Goal: Task Accomplishment & Management: Complete application form

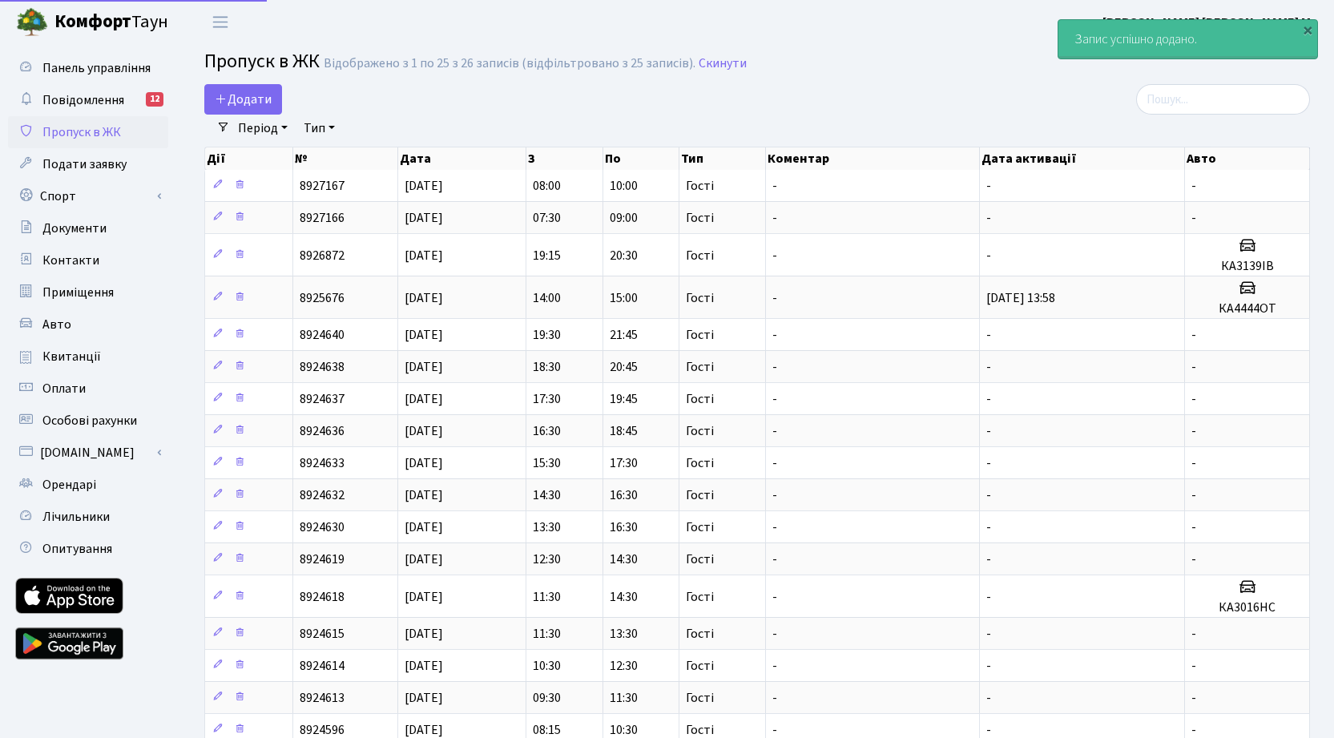
select select "25"
click at [248, 99] on span "Додати" at bounding box center [243, 100] width 57 height 18
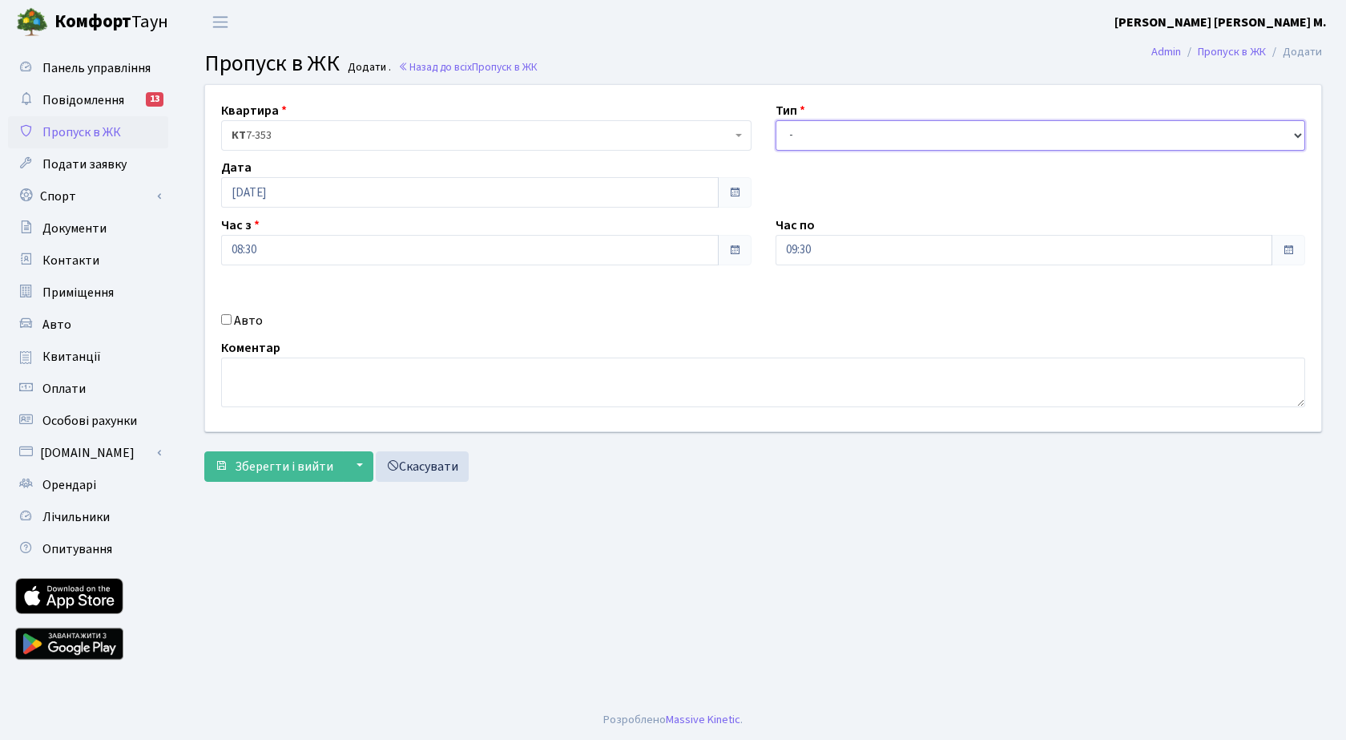
click at [881, 135] on select "- Доставка Таксі Гості Сервіс" at bounding box center [1041, 135] width 530 height 30
select select "3"
click at [776, 120] on select "- Доставка Таксі Гості Сервіс" at bounding box center [1041, 135] width 530 height 30
click at [278, 468] on span "Зберегти і вийти" at bounding box center [284, 467] width 99 height 18
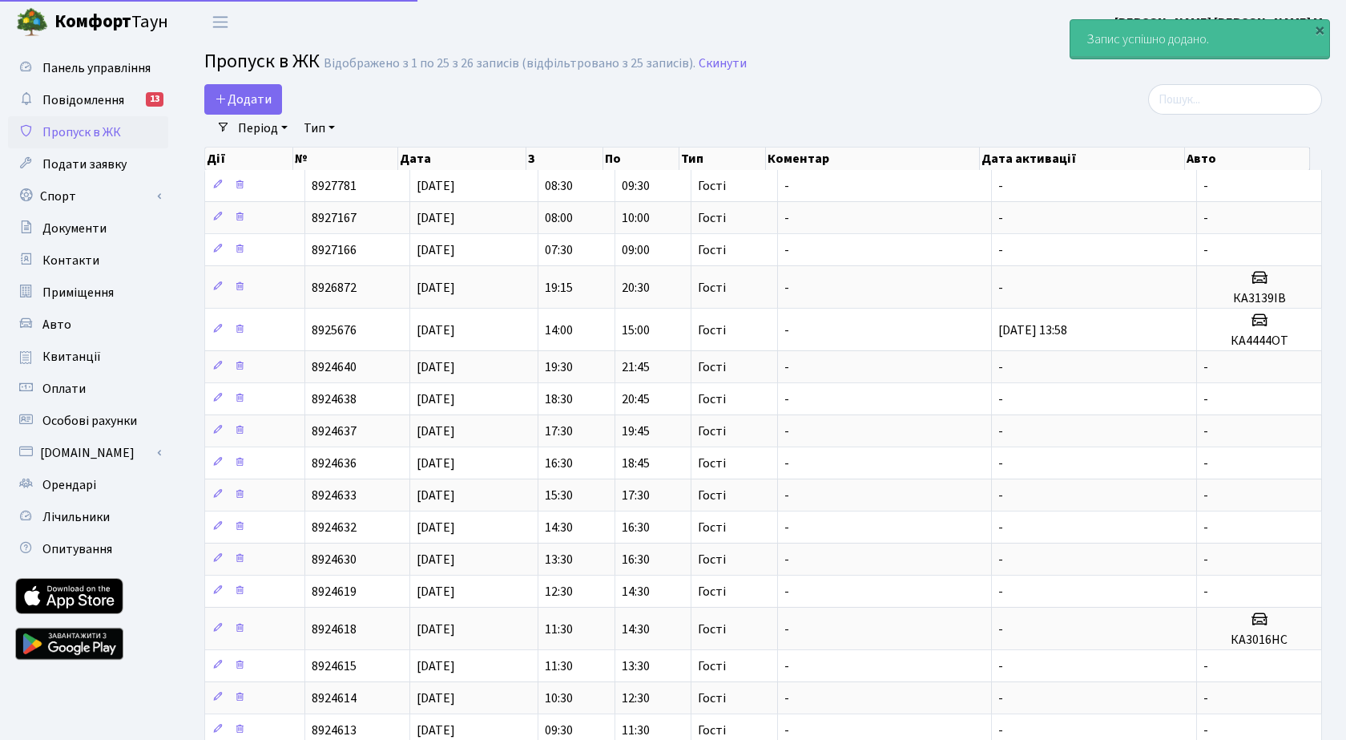
select select "25"
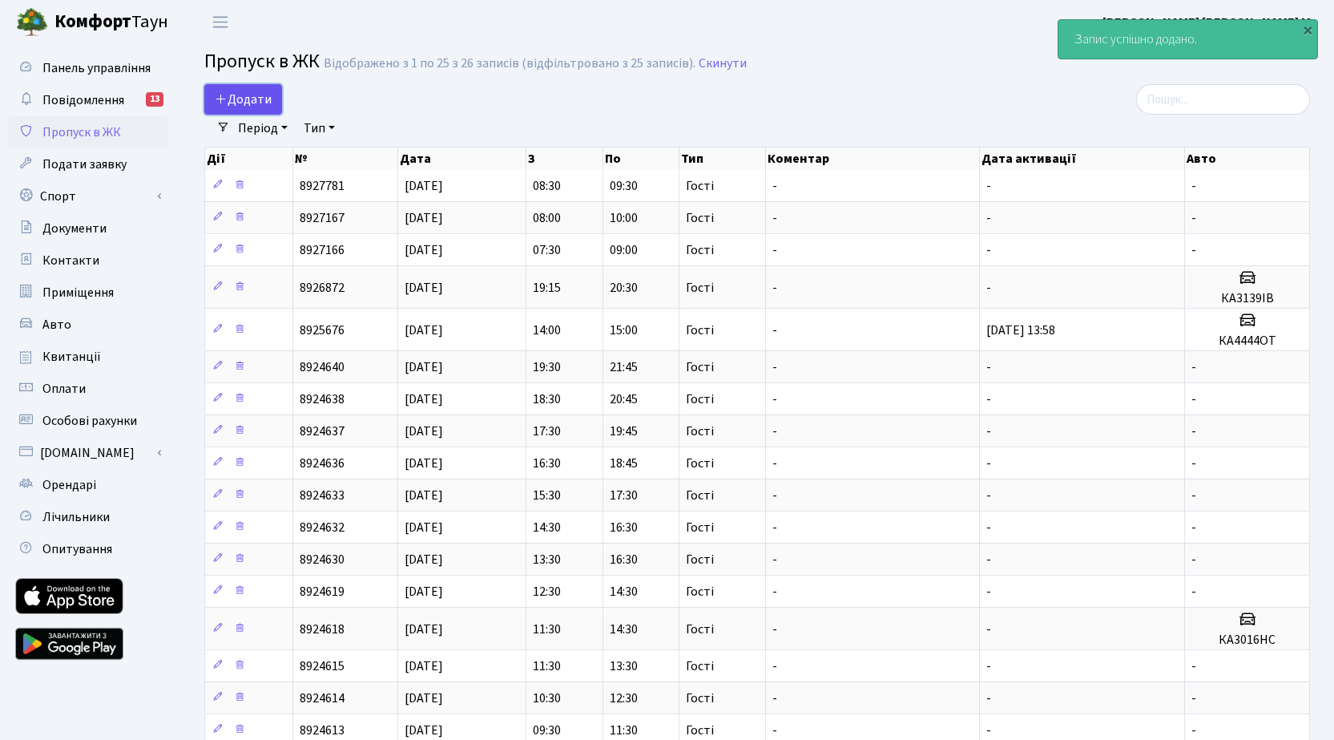
click at [252, 99] on span "Додати" at bounding box center [243, 100] width 57 height 18
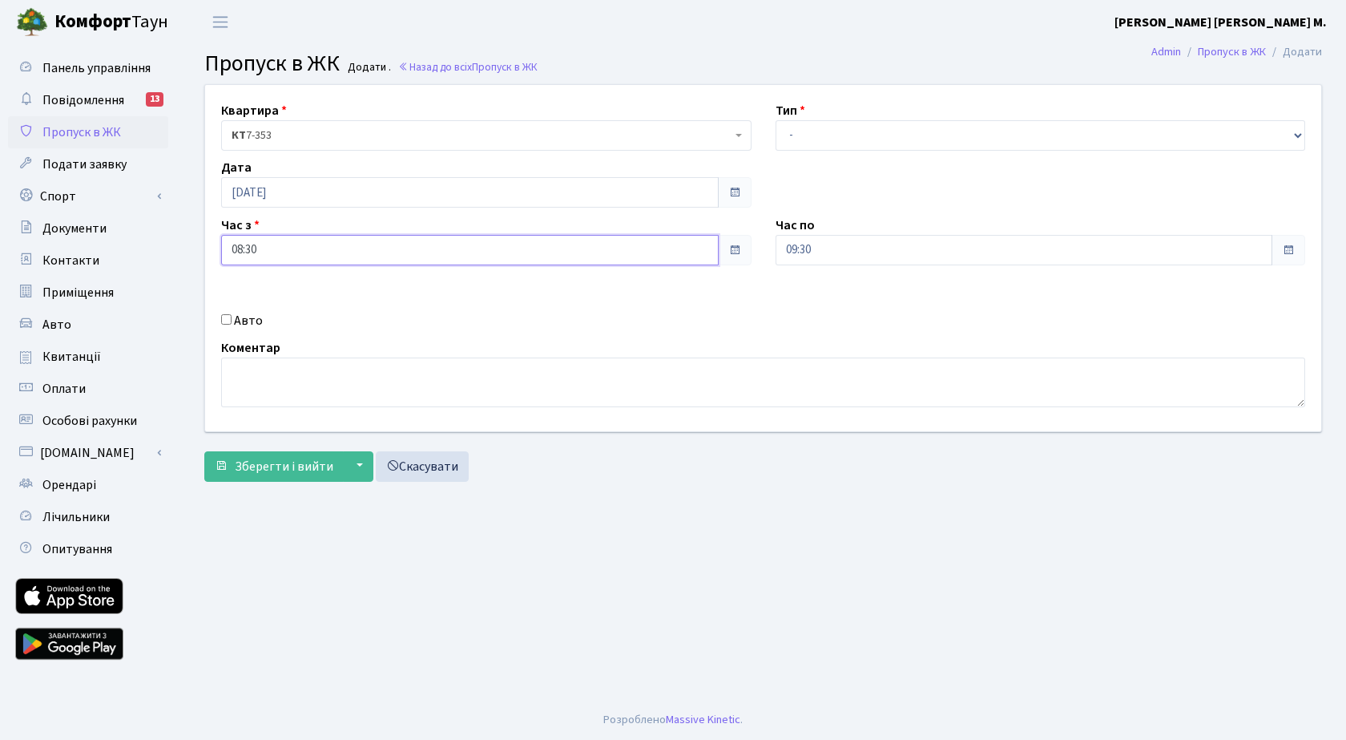
click at [281, 248] on input "08:30" at bounding box center [470, 250] width 498 height 30
click at [270, 282] on link at bounding box center [265, 305] width 47 height 58
click at [268, 301] on icon at bounding box center [265, 305] width 43 height 43
click at [402, 294] on icon at bounding box center [405, 305] width 43 height 43
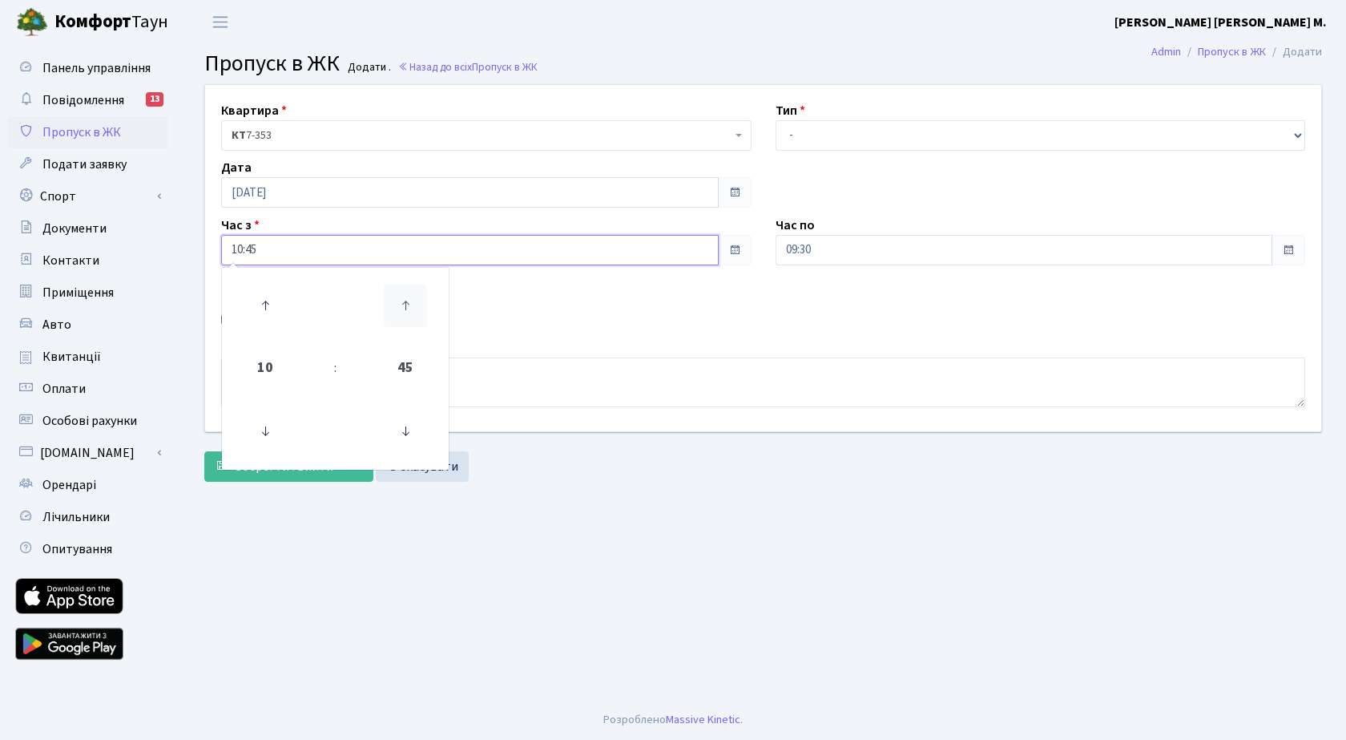
type input "11:00"
click at [824, 134] on select "- Доставка Таксі Гості Сервіс" at bounding box center [1041, 135] width 530 height 30
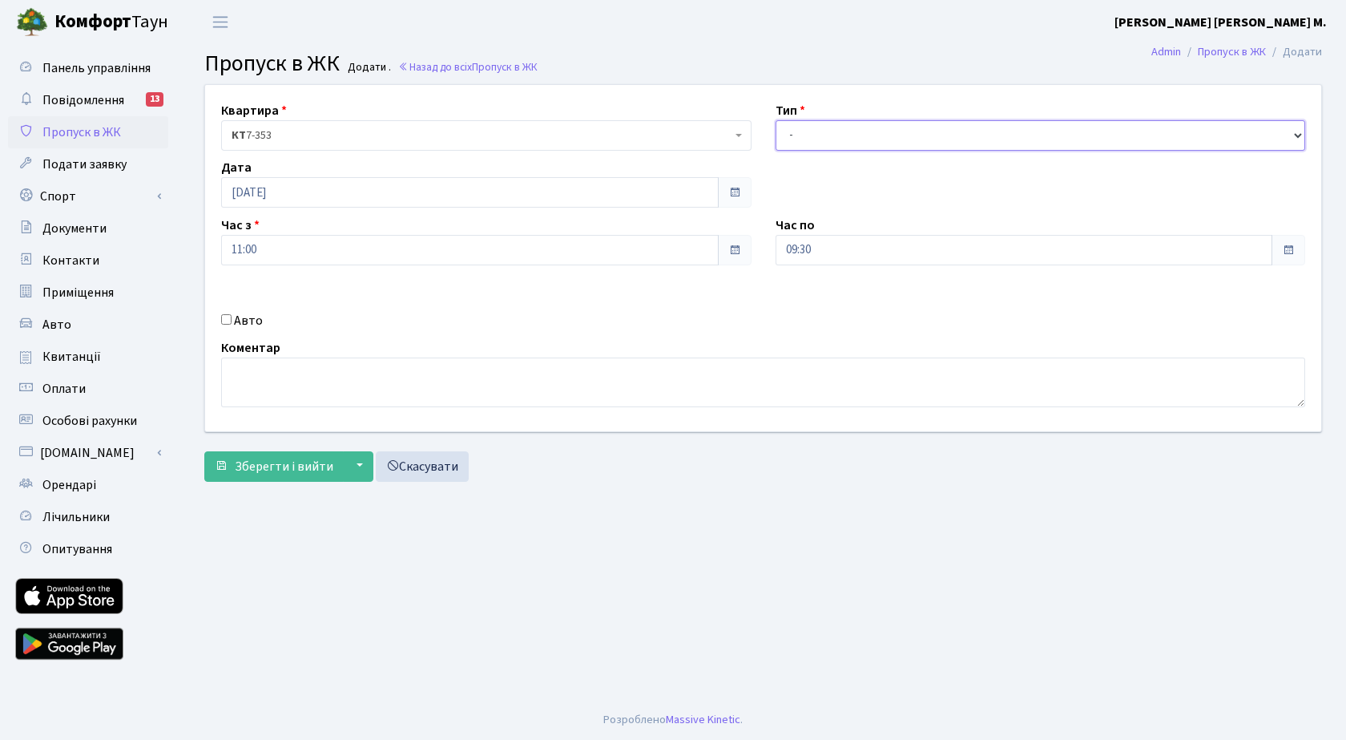
select select "3"
click at [776, 120] on select "- Доставка Таксі Гості Сервіс" at bounding box center [1041, 135] width 530 height 30
click at [285, 466] on span "Зберегти і вийти" at bounding box center [284, 467] width 99 height 18
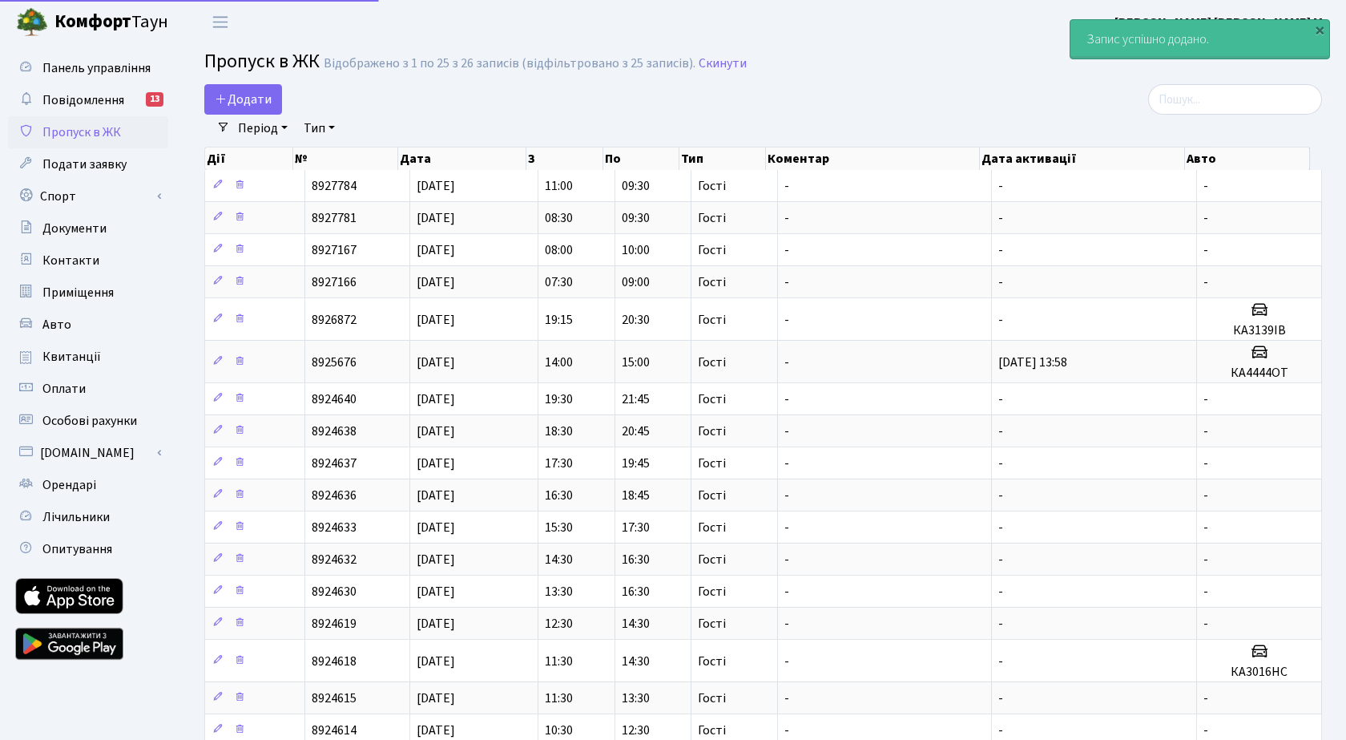
select select "25"
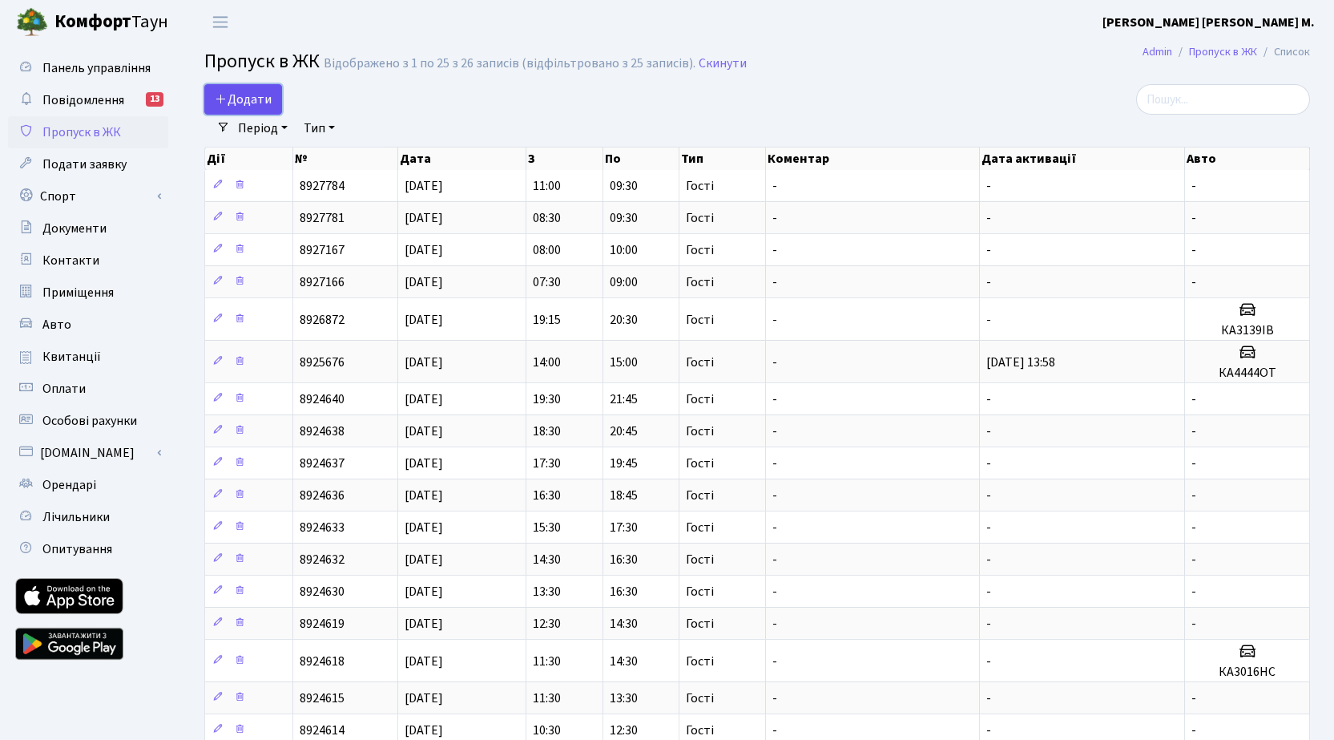
click at [254, 103] on span "Додати" at bounding box center [243, 100] width 57 height 18
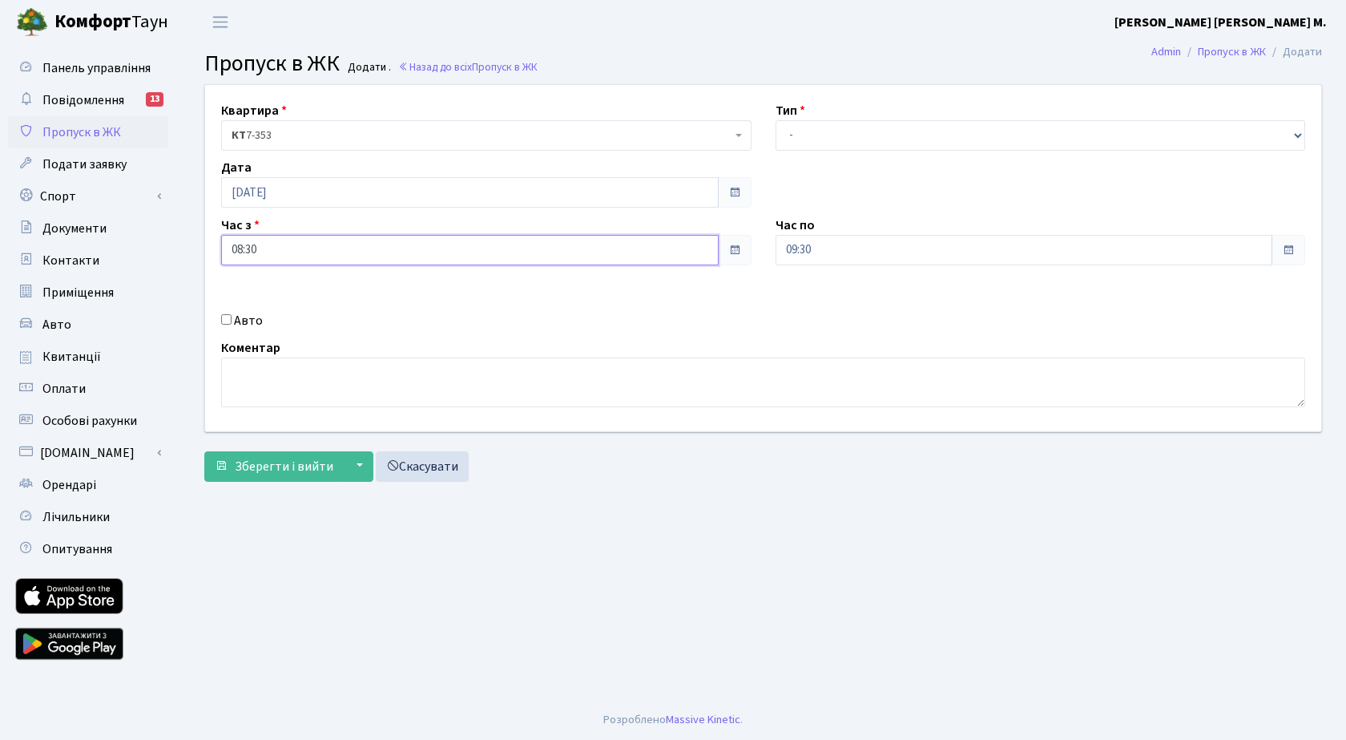
click at [288, 252] on input "08:30" at bounding box center [470, 250] width 498 height 30
click at [266, 299] on icon at bounding box center [265, 305] width 43 height 43
click at [266, 298] on icon at bounding box center [265, 305] width 43 height 43
type input "11:30"
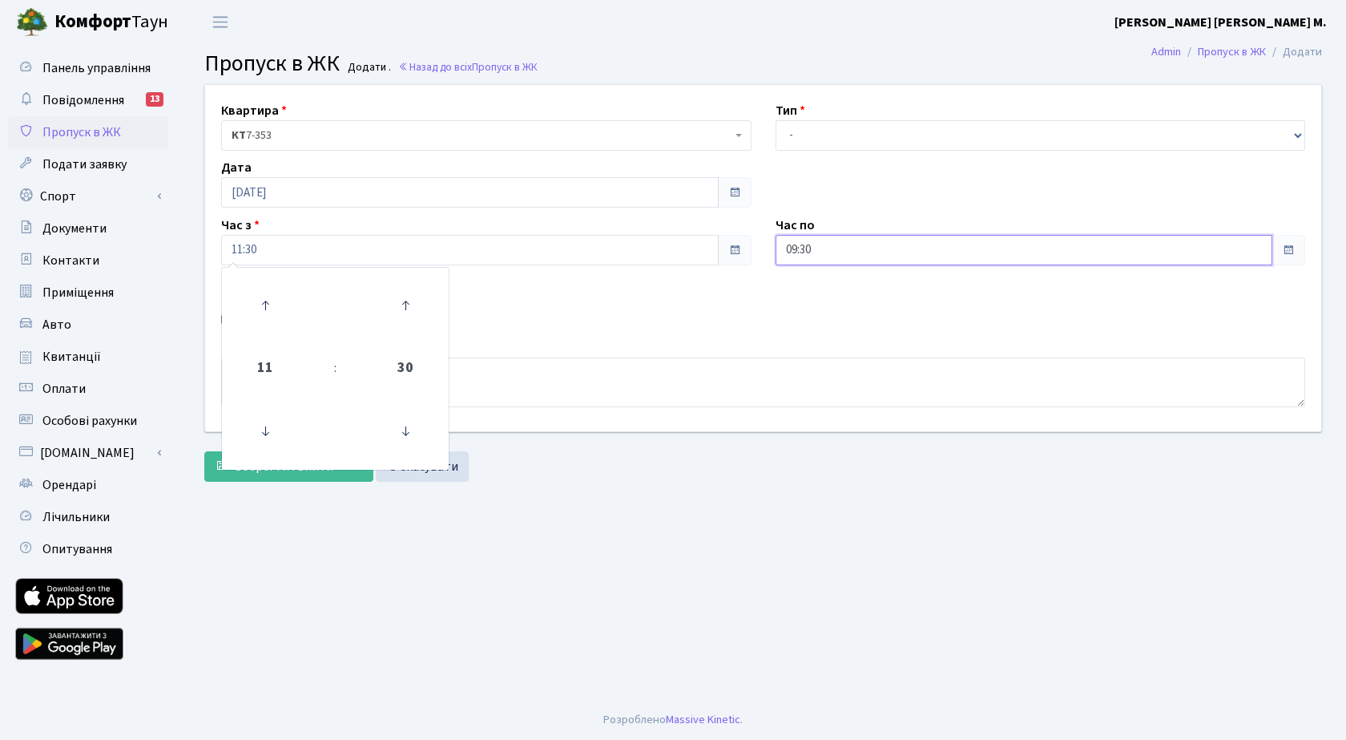
click at [839, 254] on input "09:30" at bounding box center [1025, 250] width 498 height 30
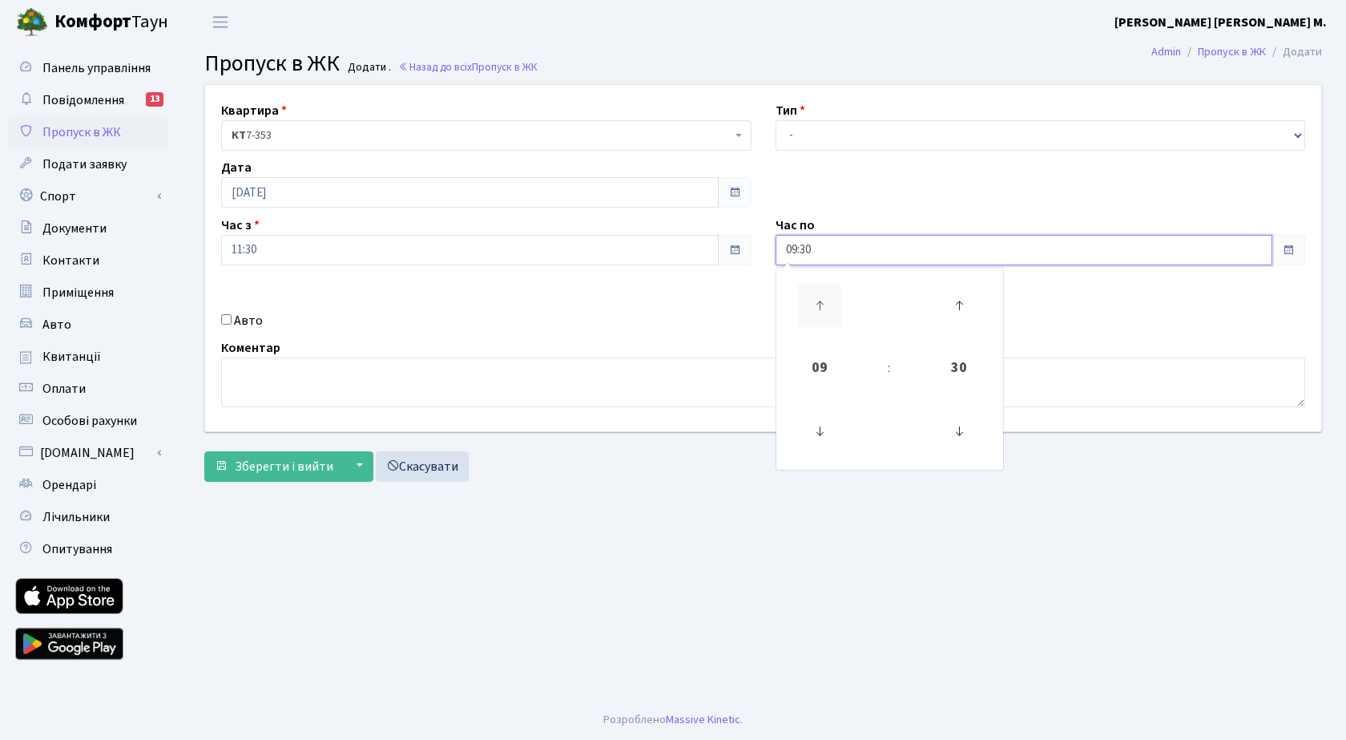
click at [821, 294] on icon at bounding box center [819, 305] width 43 height 43
click at [821, 293] on icon at bounding box center [819, 305] width 43 height 43
type input "13:30"
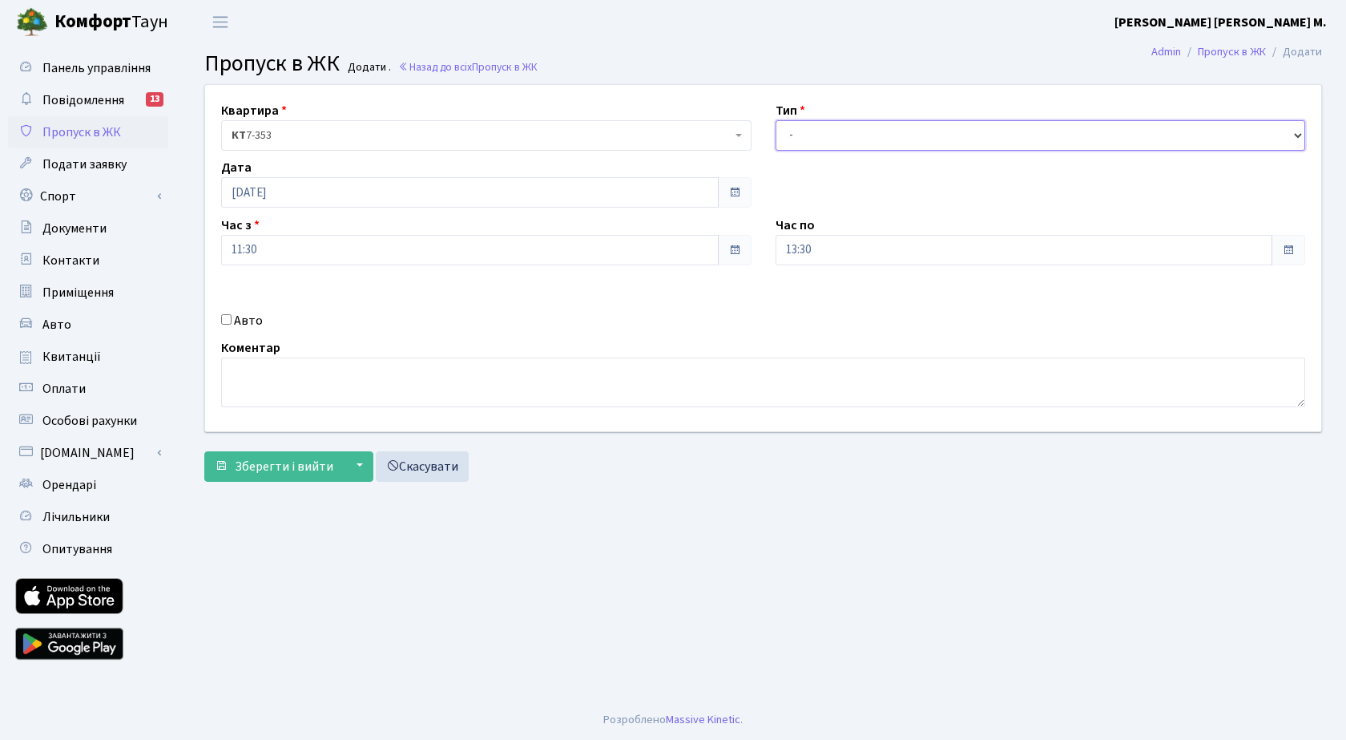
click at [845, 131] on select "- Доставка Таксі Гості Сервіс" at bounding box center [1041, 135] width 530 height 30
select select "3"
click at [776, 120] on select "- Доставка Таксі Гості Сервіс" at bounding box center [1041, 135] width 530 height 30
click at [302, 466] on span "Зберегти і вийти" at bounding box center [284, 467] width 99 height 18
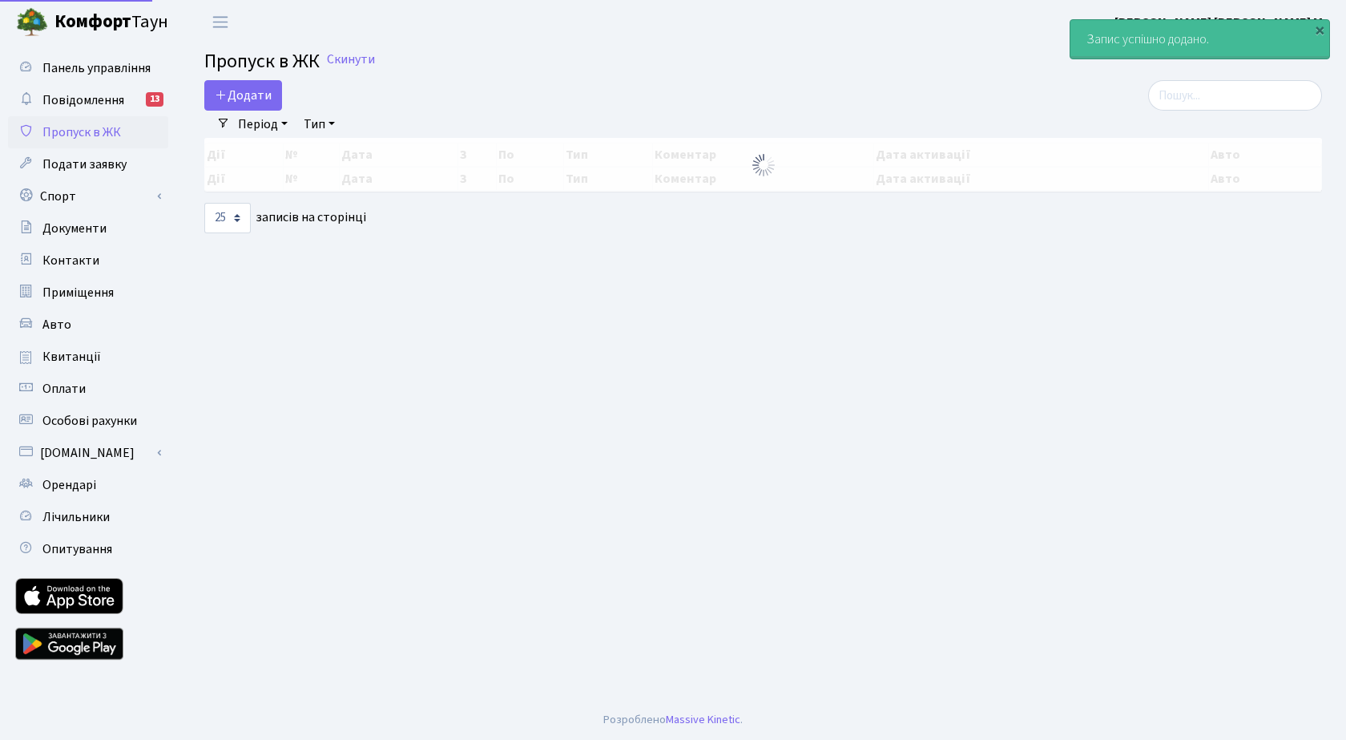
select select "25"
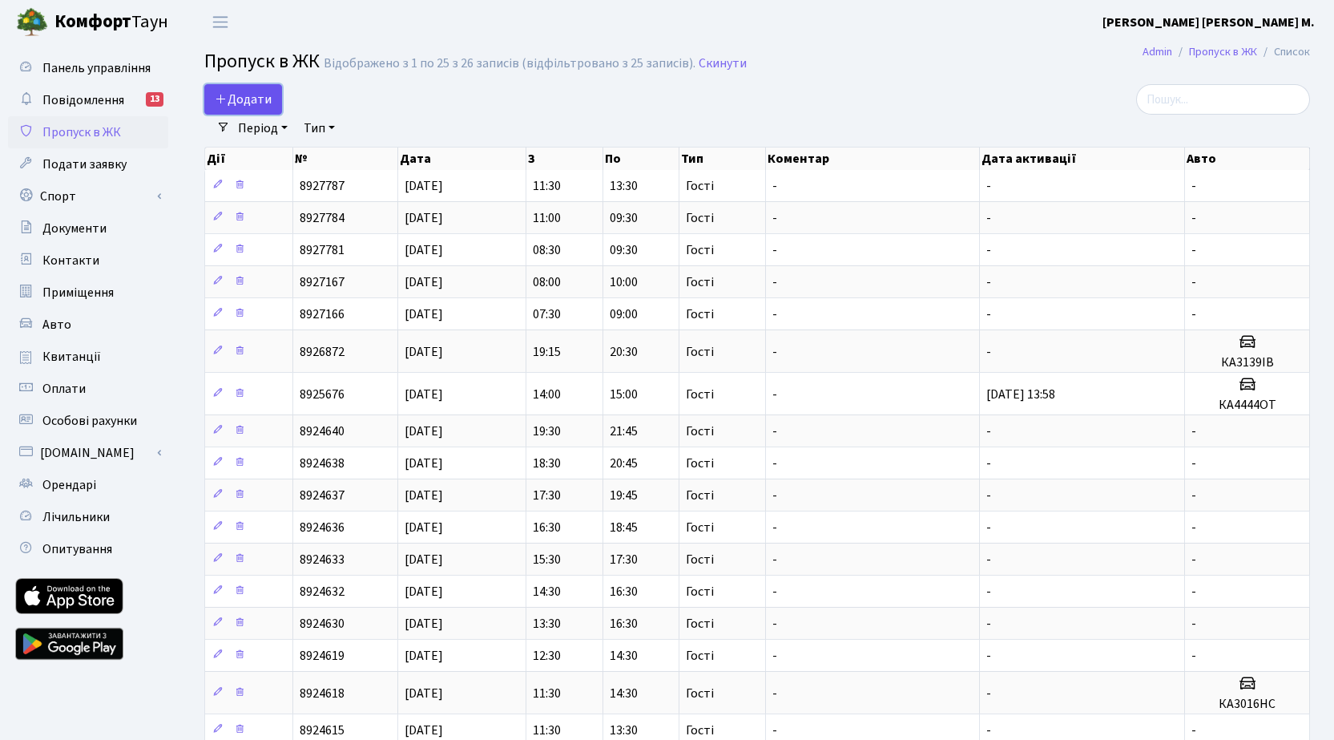
click at [248, 99] on span "Додати" at bounding box center [243, 100] width 57 height 18
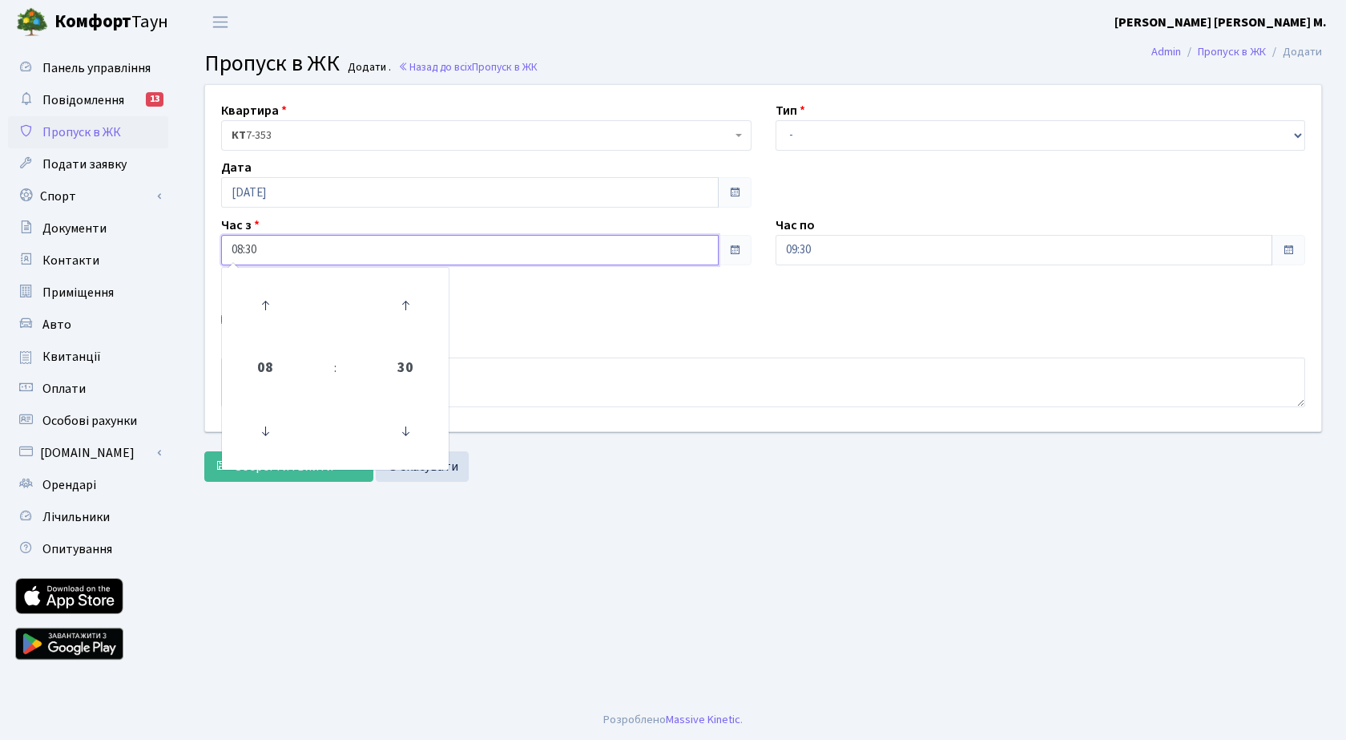
click at [293, 256] on input "08:30" at bounding box center [470, 250] width 498 height 30
click at [265, 296] on icon at bounding box center [265, 305] width 43 height 43
type input "10:30"
click at [925, 244] on input "09:30" at bounding box center [1025, 250] width 498 height 30
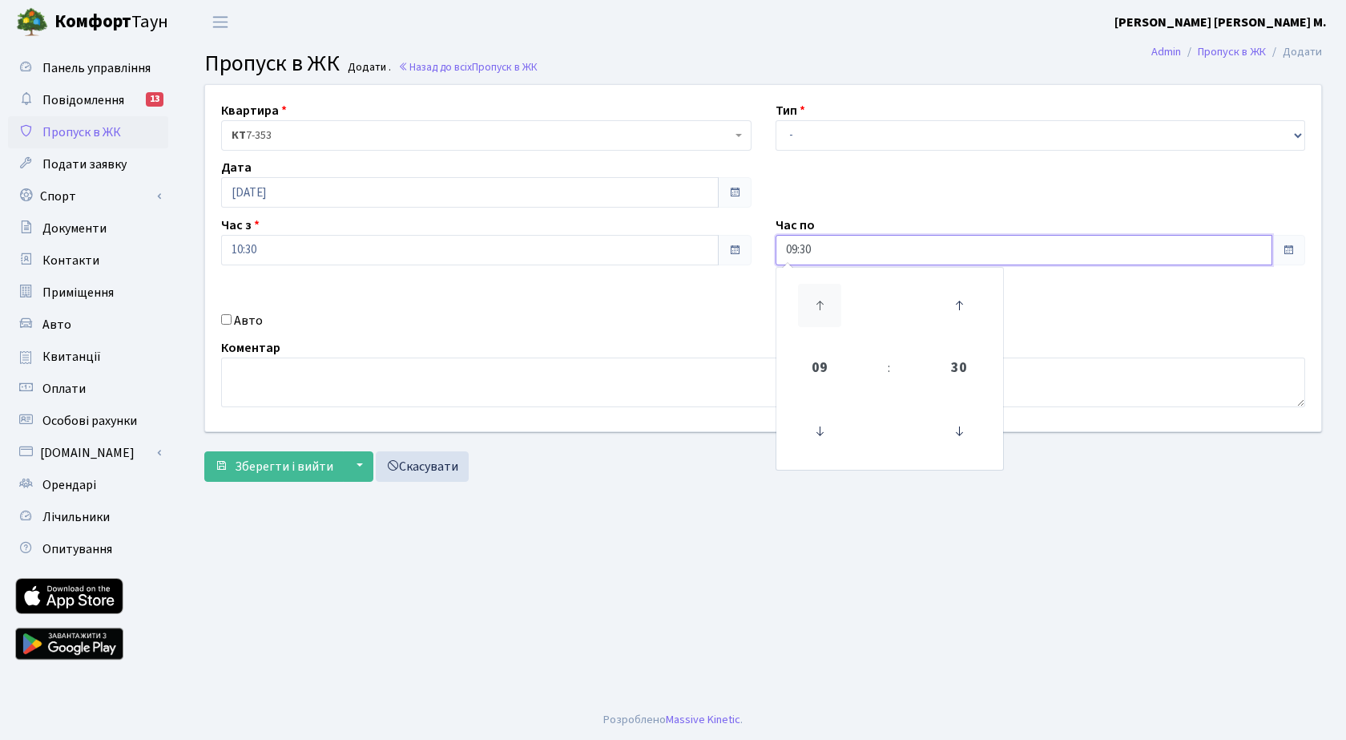
click at [817, 309] on icon at bounding box center [819, 305] width 43 height 43
click at [816, 309] on icon at bounding box center [819, 305] width 43 height 43
type input "12:30"
click at [817, 136] on select "- Доставка Таксі Гості Сервіс" at bounding box center [1041, 135] width 530 height 30
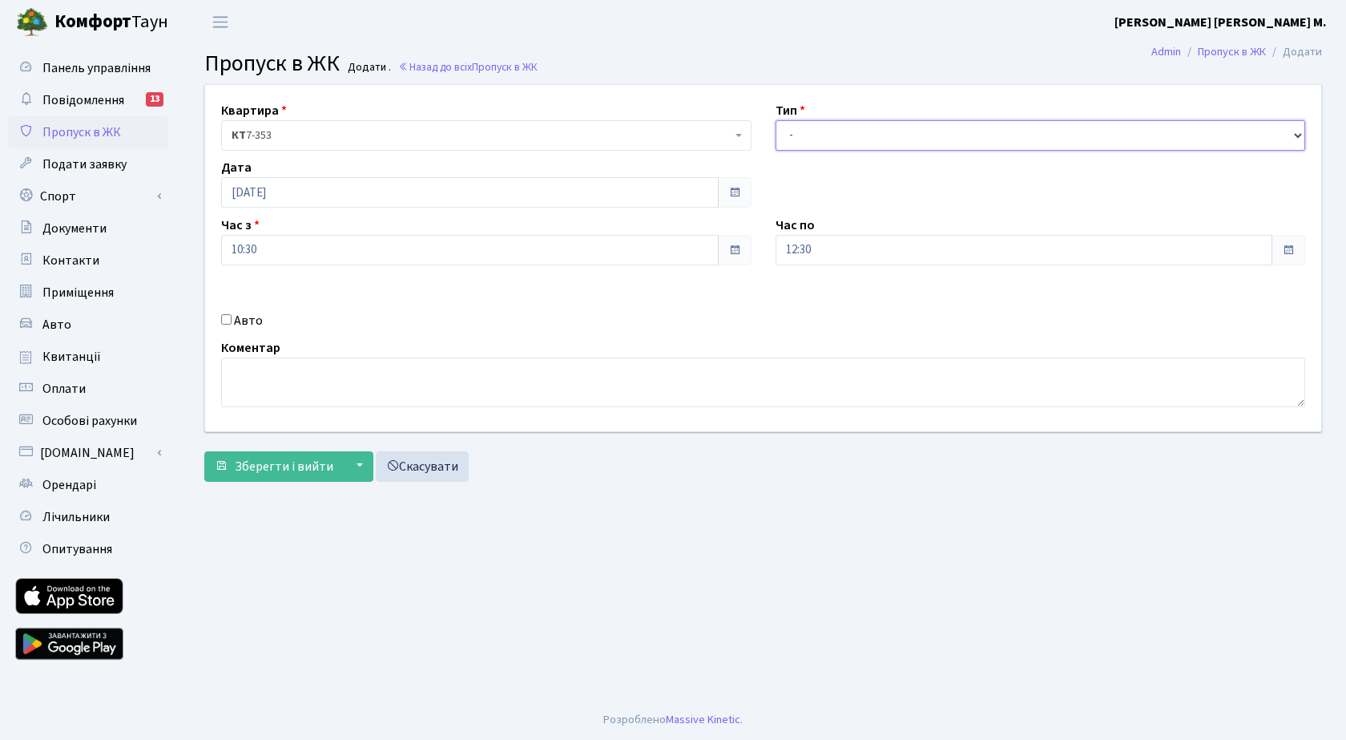
select select "3"
click at [776, 120] on select "- Доставка Таксі Гості Сервіс" at bounding box center [1041, 135] width 530 height 30
click at [301, 466] on span "Зберегти і вийти" at bounding box center [284, 467] width 99 height 18
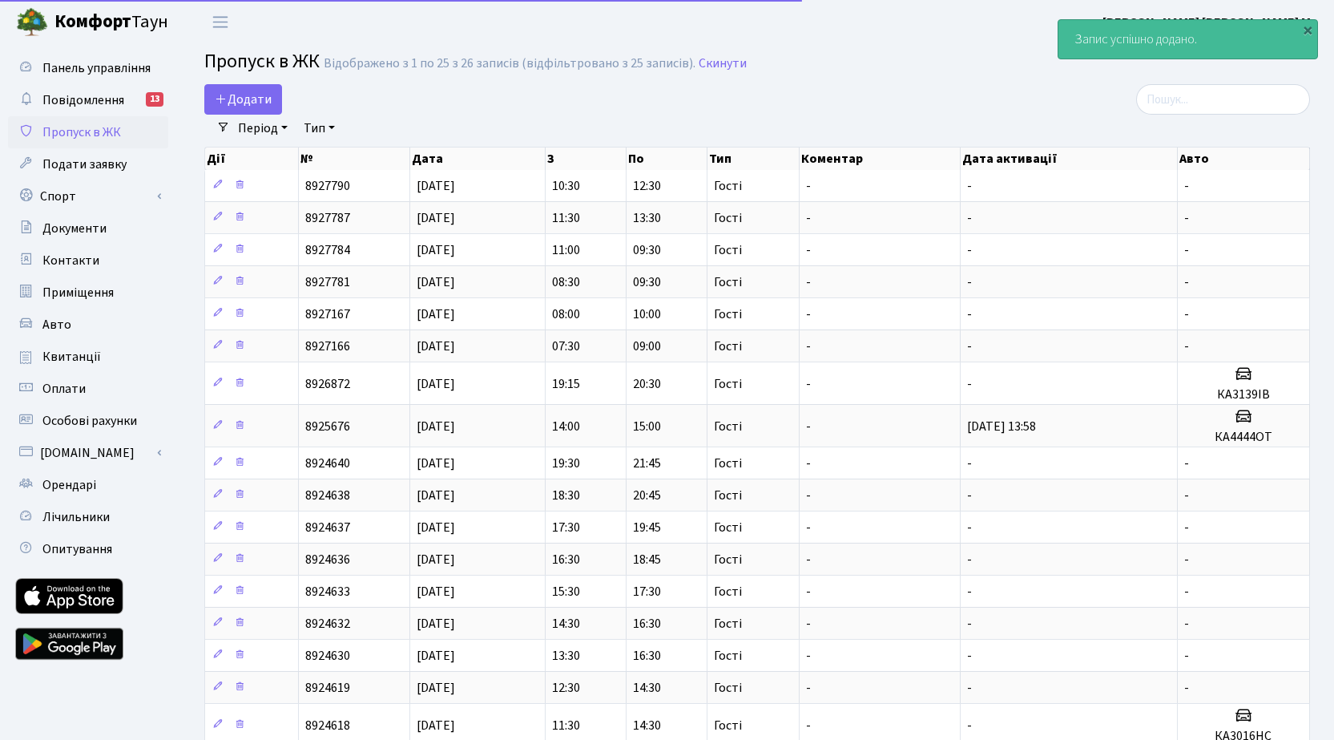
select select "25"
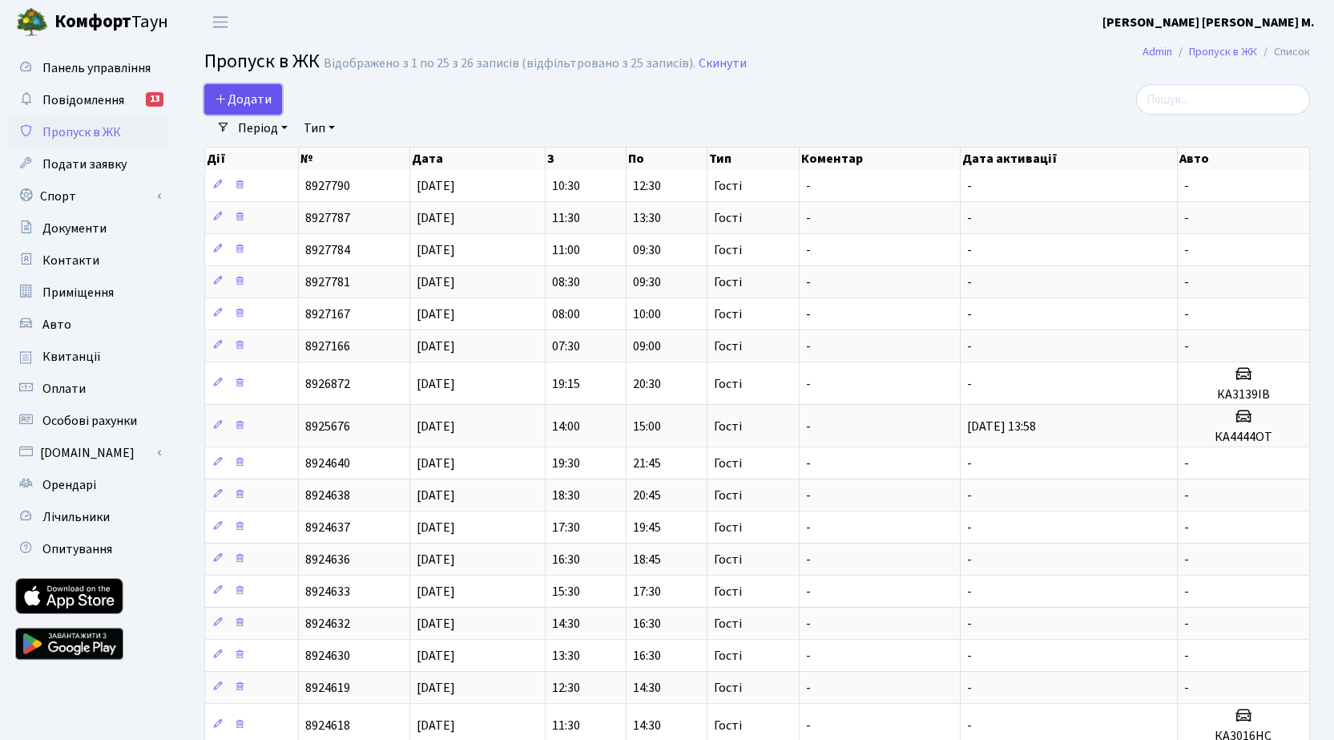
click at [251, 99] on span "Додати" at bounding box center [243, 100] width 57 height 18
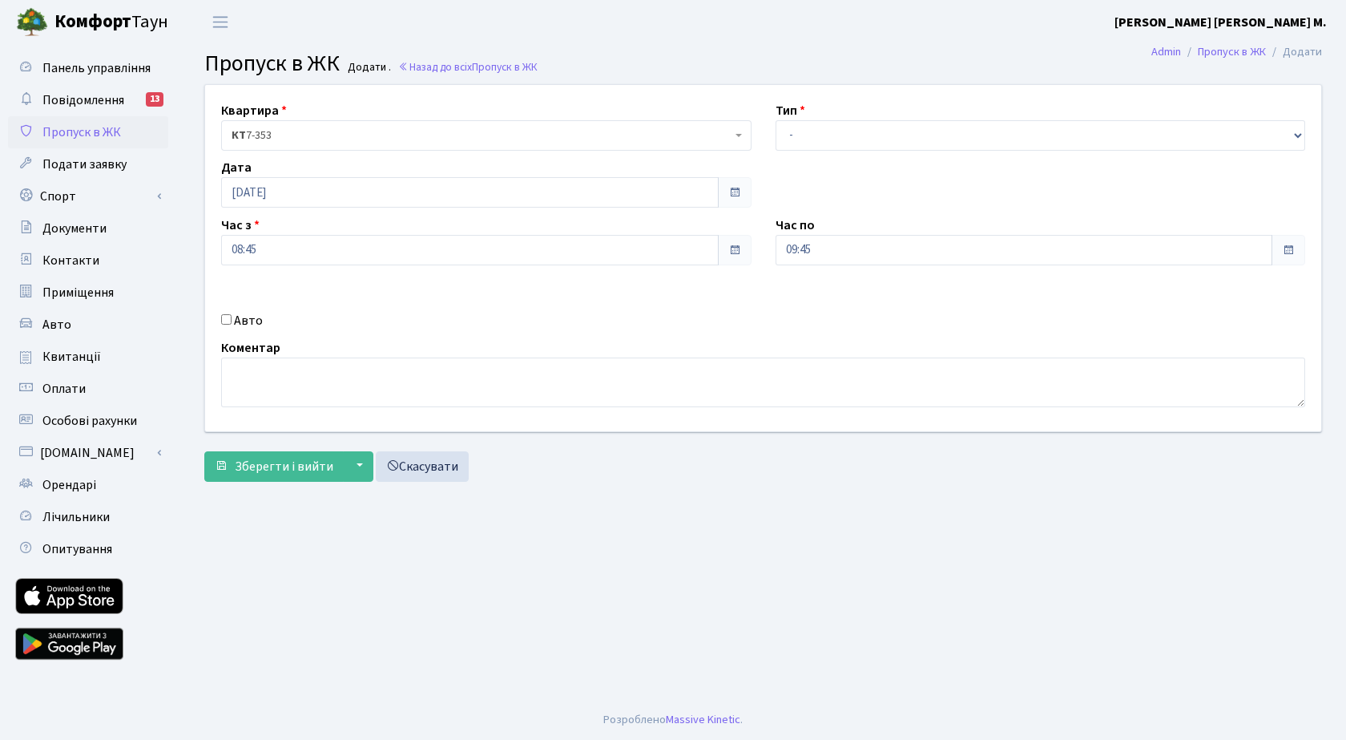
click at [225, 320] on input "Авто" at bounding box center [226, 319] width 10 height 10
checkbox input "true"
click at [892, 135] on select "- Доставка Таксі Гості Сервіс" at bounding box center [1041, 135] width 530 height 30
select select "3"
click at [776, 120] on select "- Доставка Таксі Гості Сервіс" at bounding box center [1041, 135] width 530 height 30
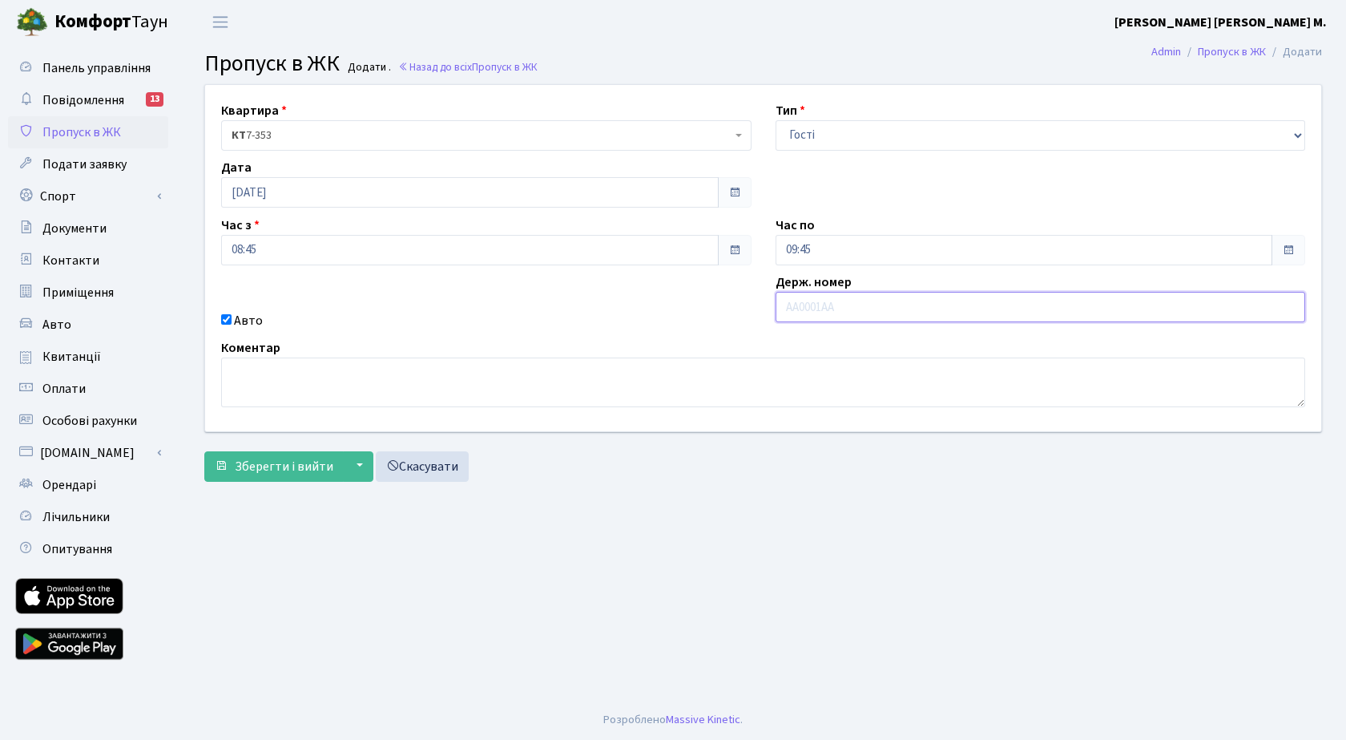
click at [844, 313] on input "text" at bounding box center [1041, 307] width 530 height 30
type input "аі9451вх"
click at [275, 470] on span "Зберегти і вийти" at bounding box center [284, 467] width 99 height 18
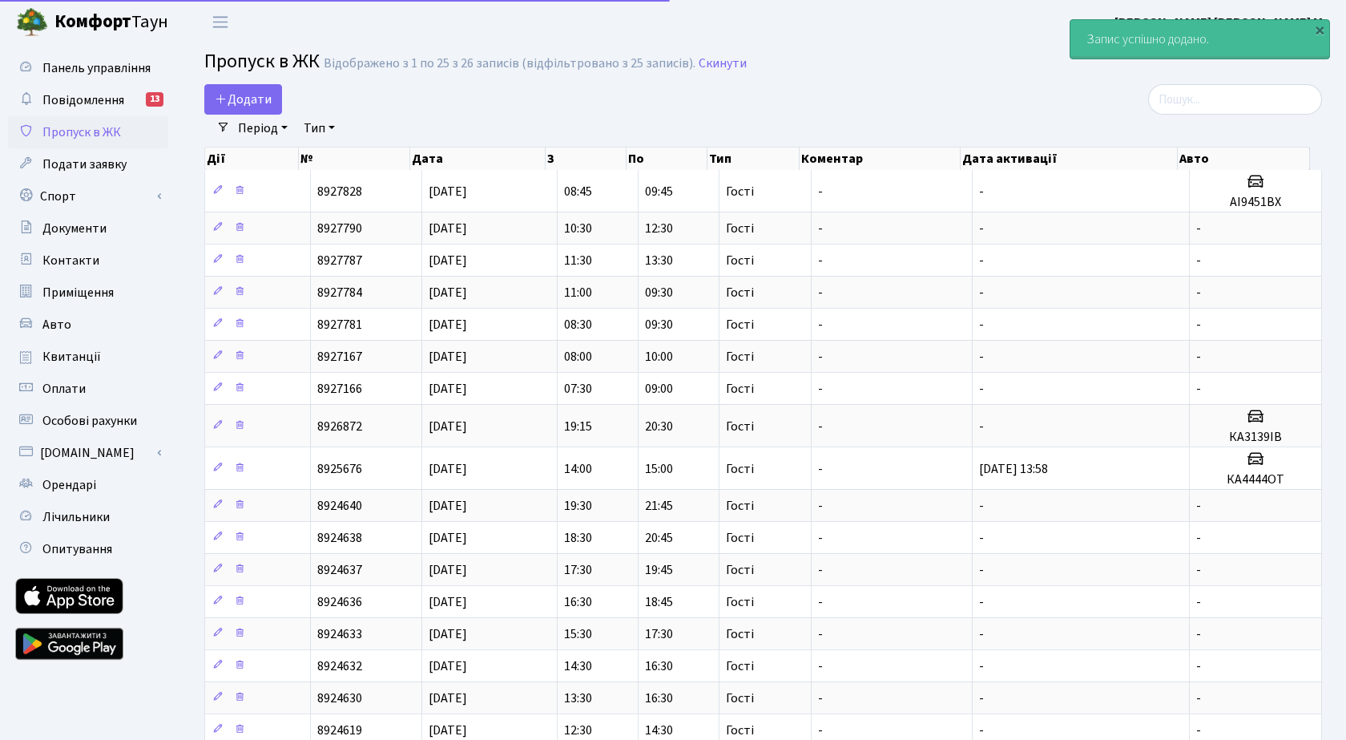
select select "25"
